Goal: Transaction & Acquisition: Purchase product/service

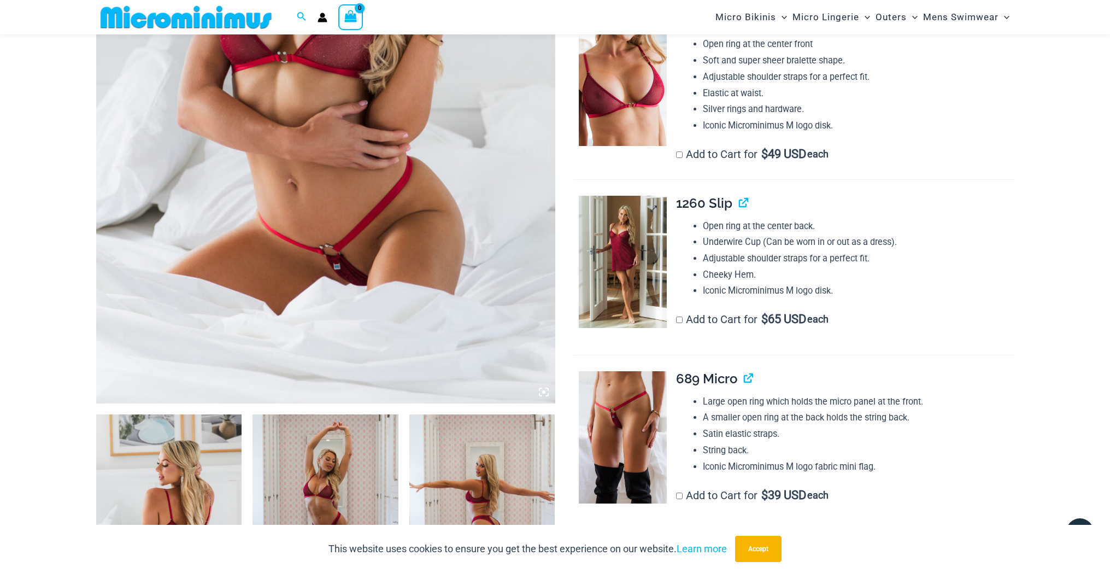
scroll to position [345, 0]
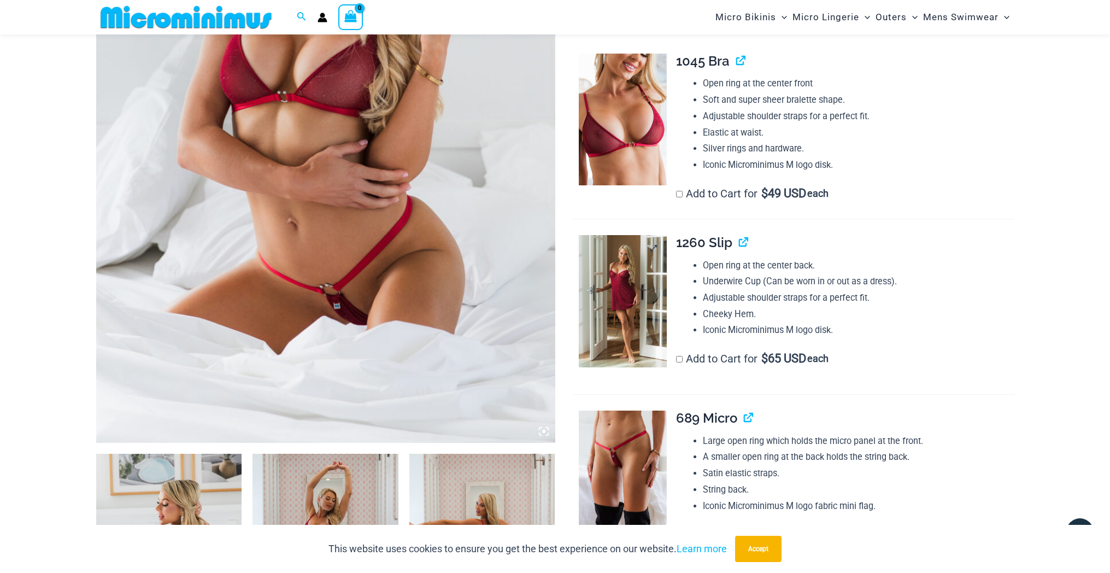
click at [635, 251] on img at bounding box center [623, 301] width 88 height 132
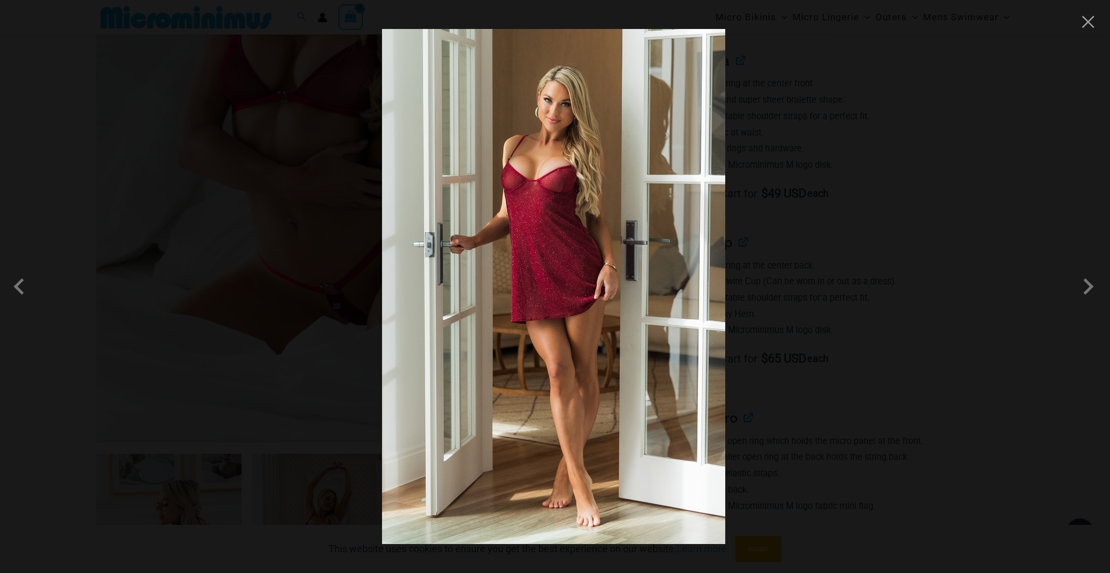
drag, startPoint x: 1087, startPoint y: 22, endPoint x: 1070, endPoint y: 39, distance: 23.6
click at [1086, 23] on button "Close" at bounding box center [1088, 22] width 16 height 16
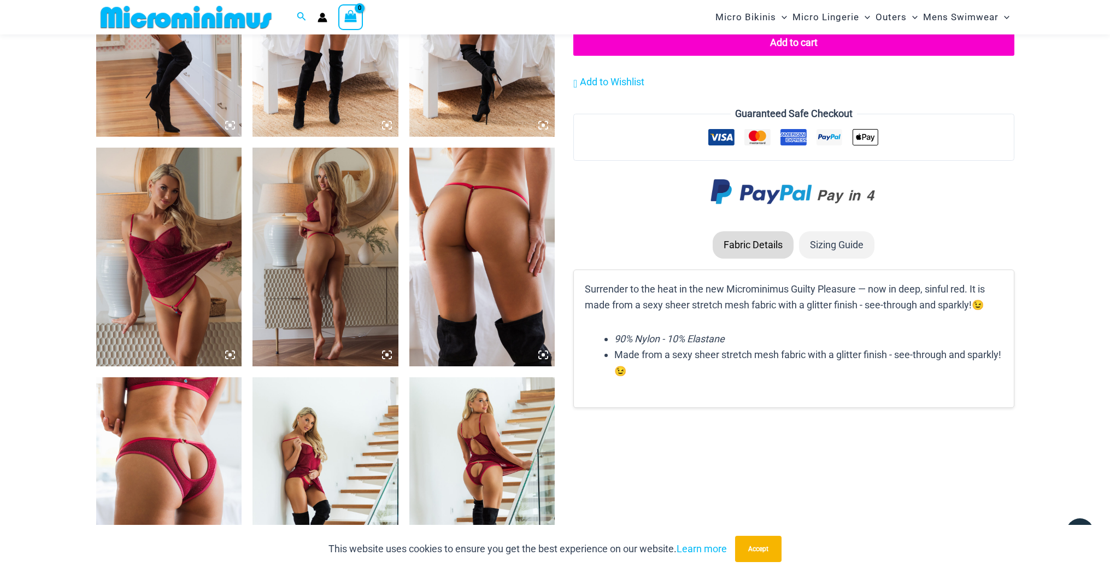
scroll to position [1123, 0]
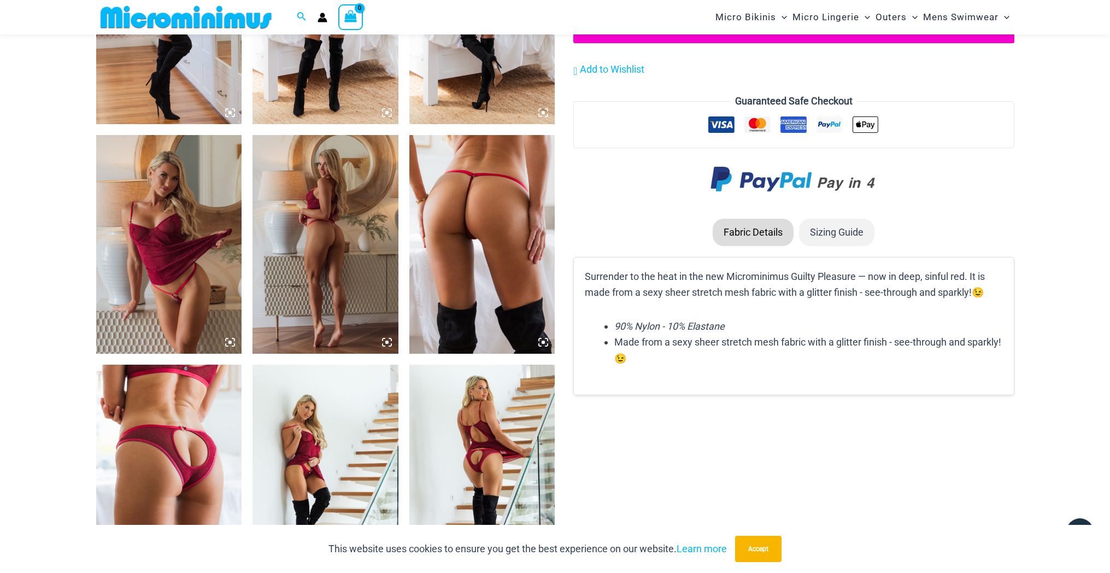
click at [166, 216] on img at bounding box center [169, 244] width 146 height 219
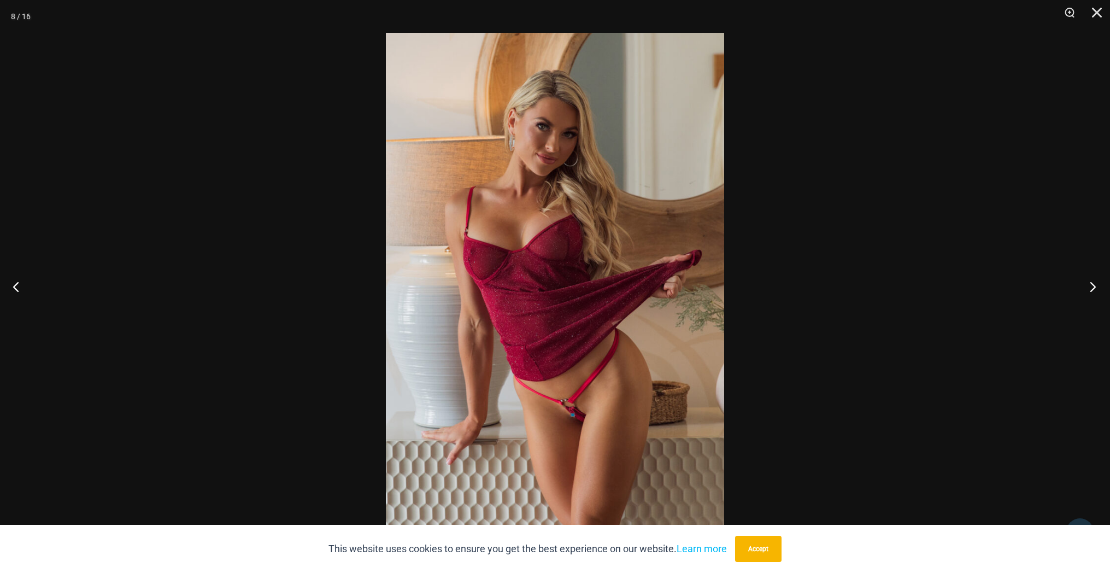
click at [1093, 286] on button "Next" at bounding box center [1089, 286] width 41 height 55
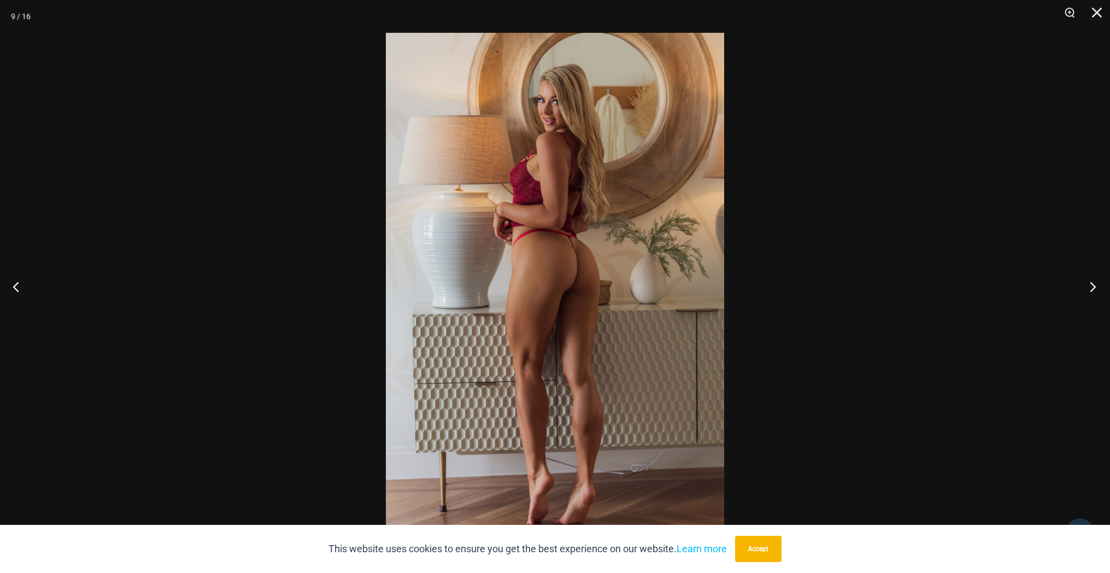
click at [1093, 286] on button "Next" at bounding box center [1089, 286] width 41 height 55
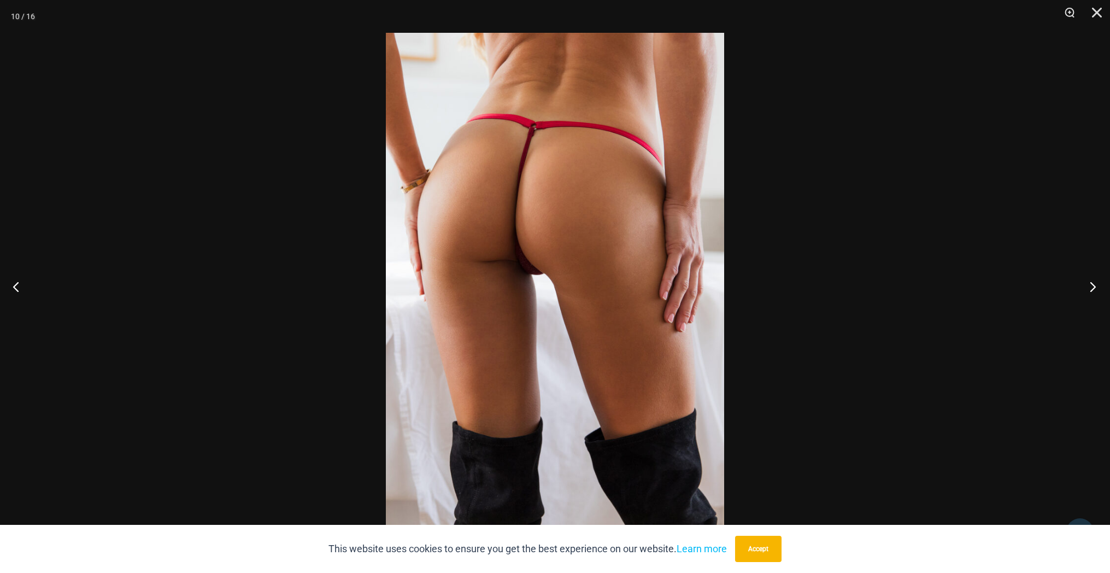
click at [1093, 286] on button "Next" at bounding box center [1089, 286] width 41 height 55
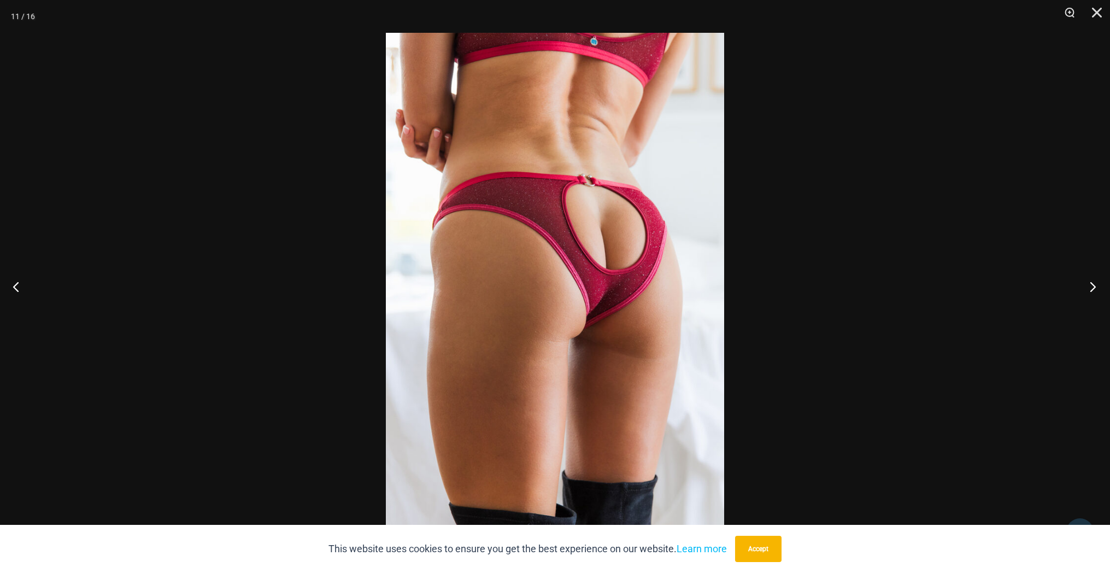
click at [1093, 286] on button "Next" at bounding box center [1089, 286] width 41 height 55
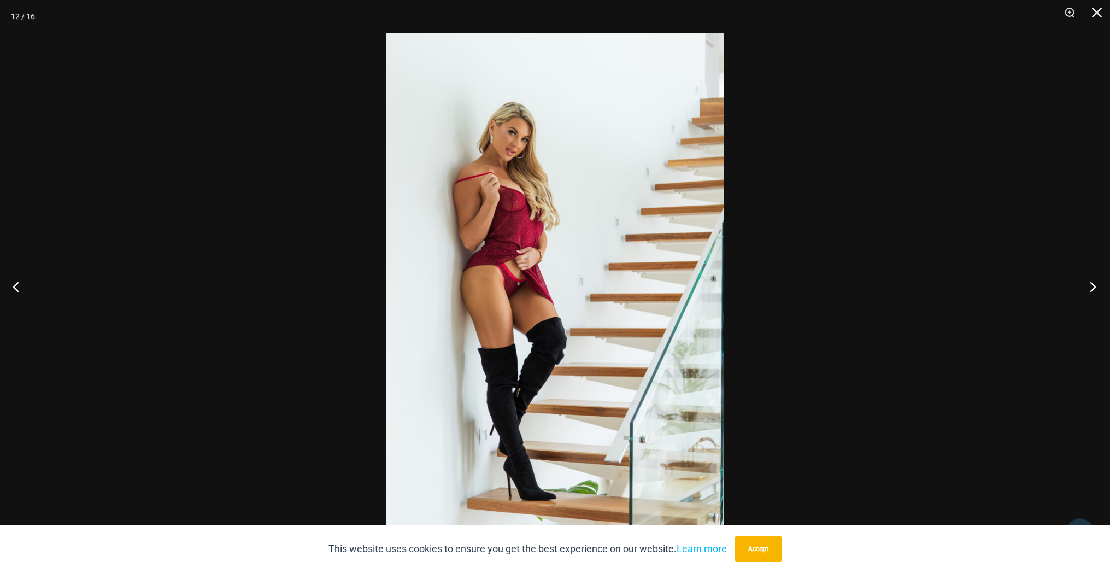
click at [1093, 286] on button "Next" at bounding box center [1089, 286] width 41 height 55
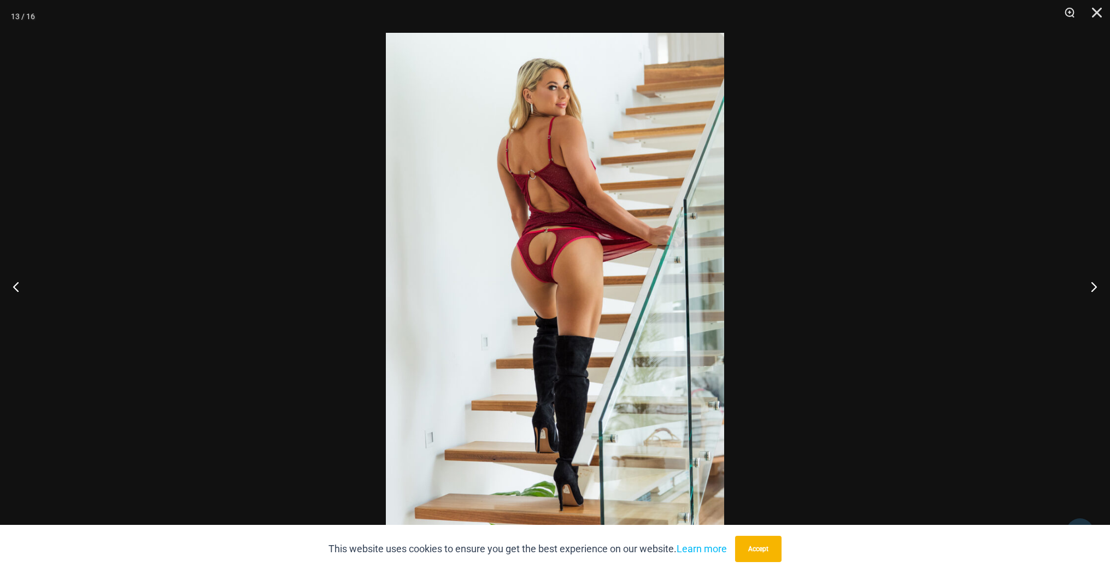
click at [1006, 210] on div at bounding box center [555, 286] width 1110 height 573
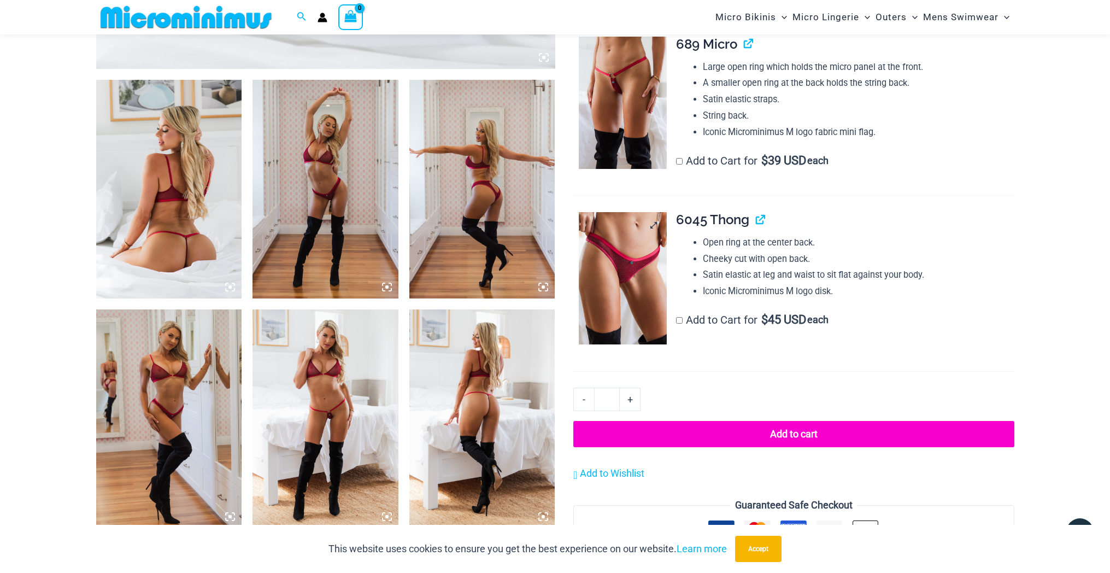
scroll to position [723, 0]
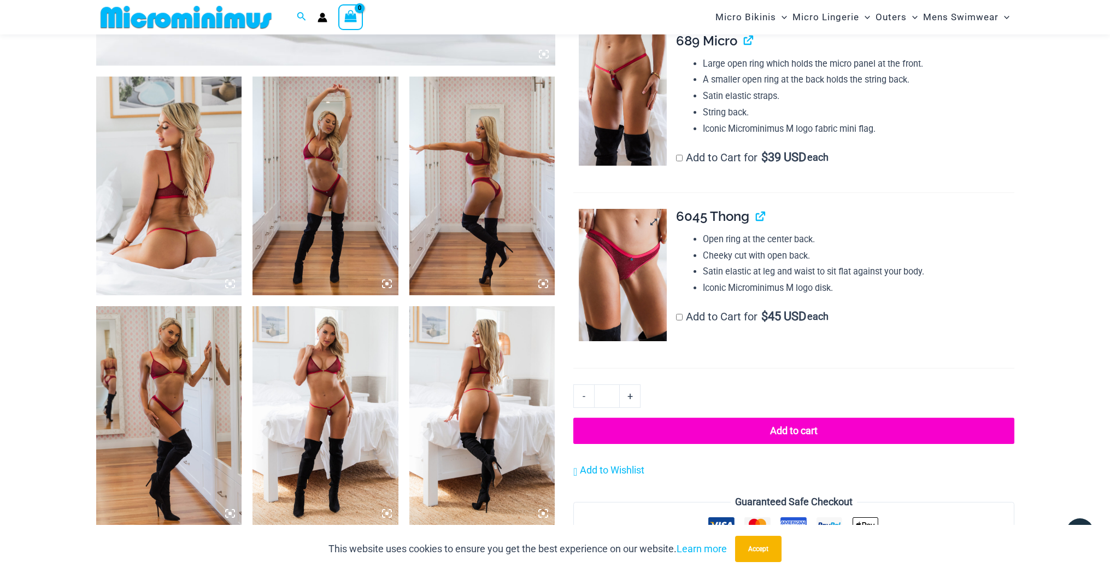
click at [617, 248] on img at bounding box center [623, 275] width 88 height 132
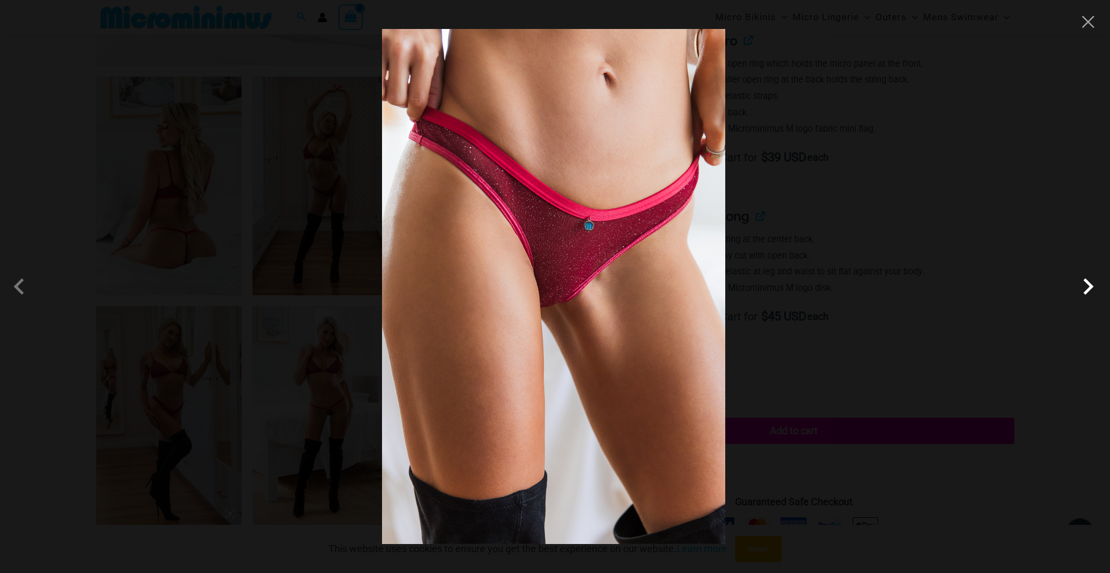
click at [1081, 285] on span at bounding box center [1088, 286] width 33 height 33
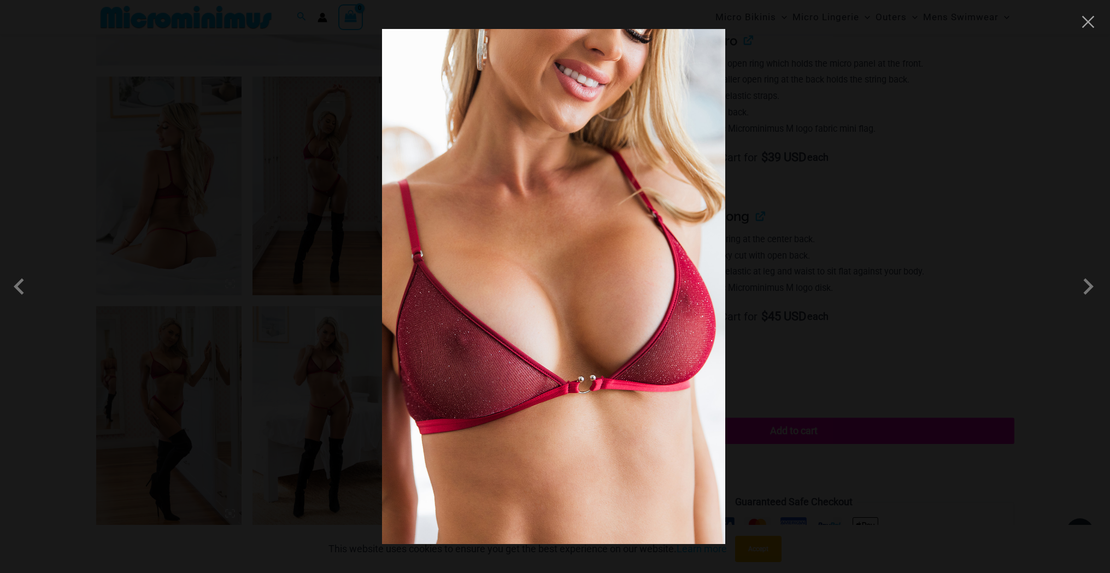
drag, startPoint x: 1084, startPoint y: 19, endPoint x: 1074, endPoint y: 23, distance: 11.3
click at [1083, 19] on button "Close" at bounding box center [1088, 22] width 16 height 16
